Goal: Navigation & Orientation: Find specific page/section

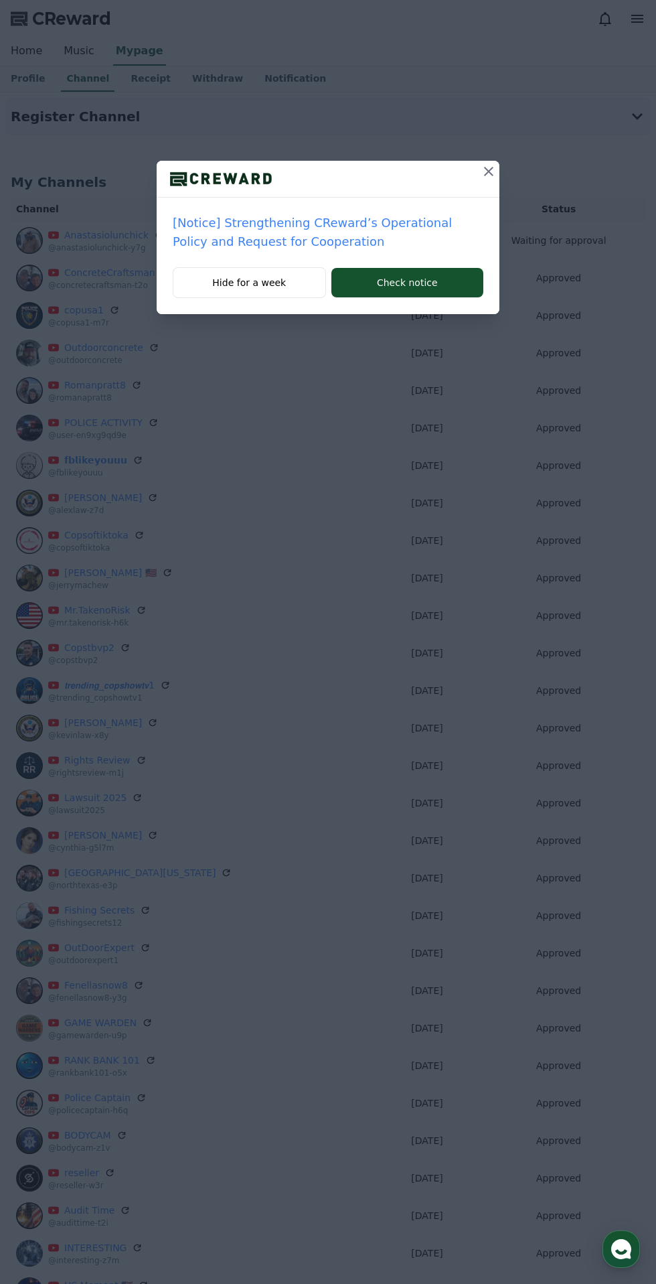
click at [489, 171] on icon at bounding box center [488, 171] width 9 height 9
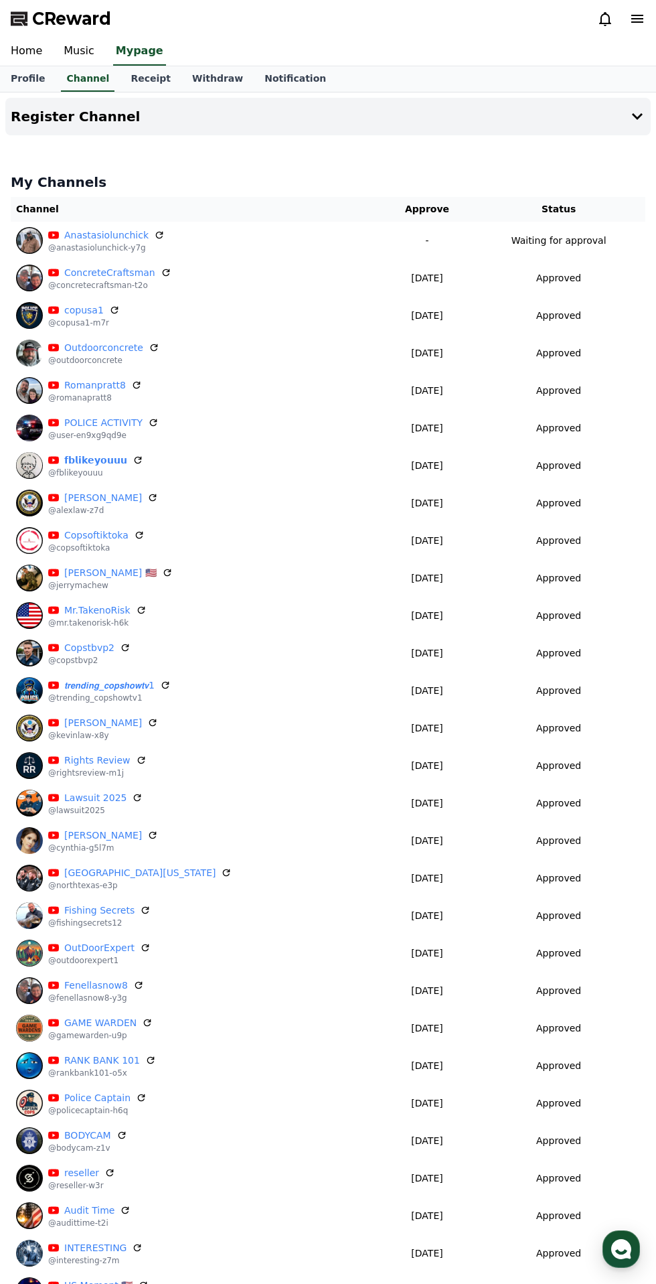
click at [19, 310] on img at bounding box center [29, 315] width 27 height 27
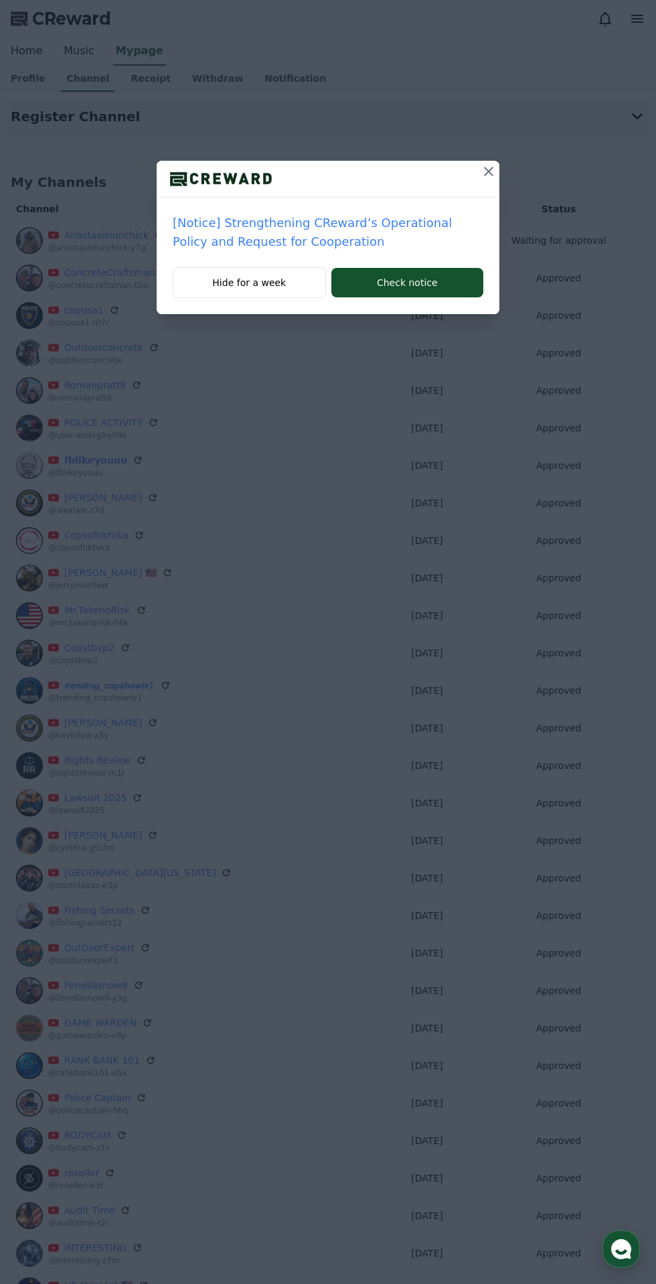
click at [490, 167] on icon at bounding box center [489, 171] width 16 height 16
